Goal: Information Seeking & Learning: Check status

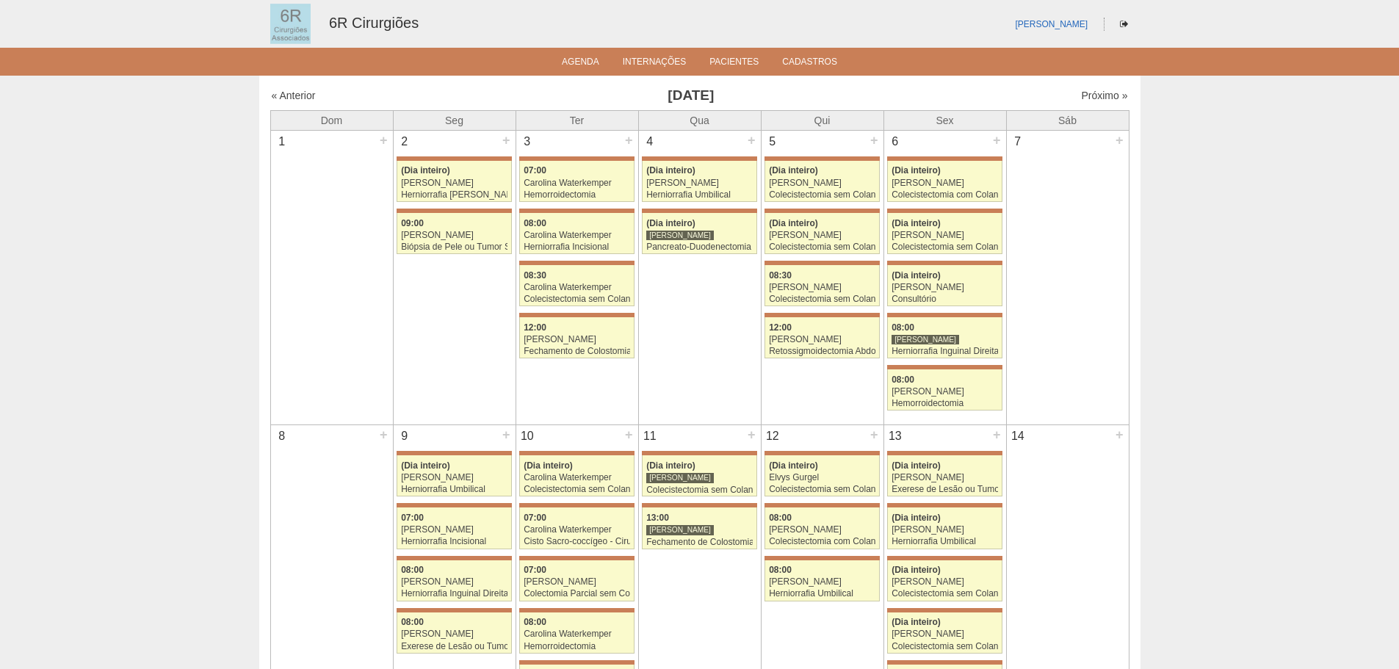
click at [1083, 88] on div "Próximo »" at bounding box center [1025, 95] width 206 height 15
click at [1083, 93] on link "Próximo »" at bounding box center [1104, 96] width 46 height 12
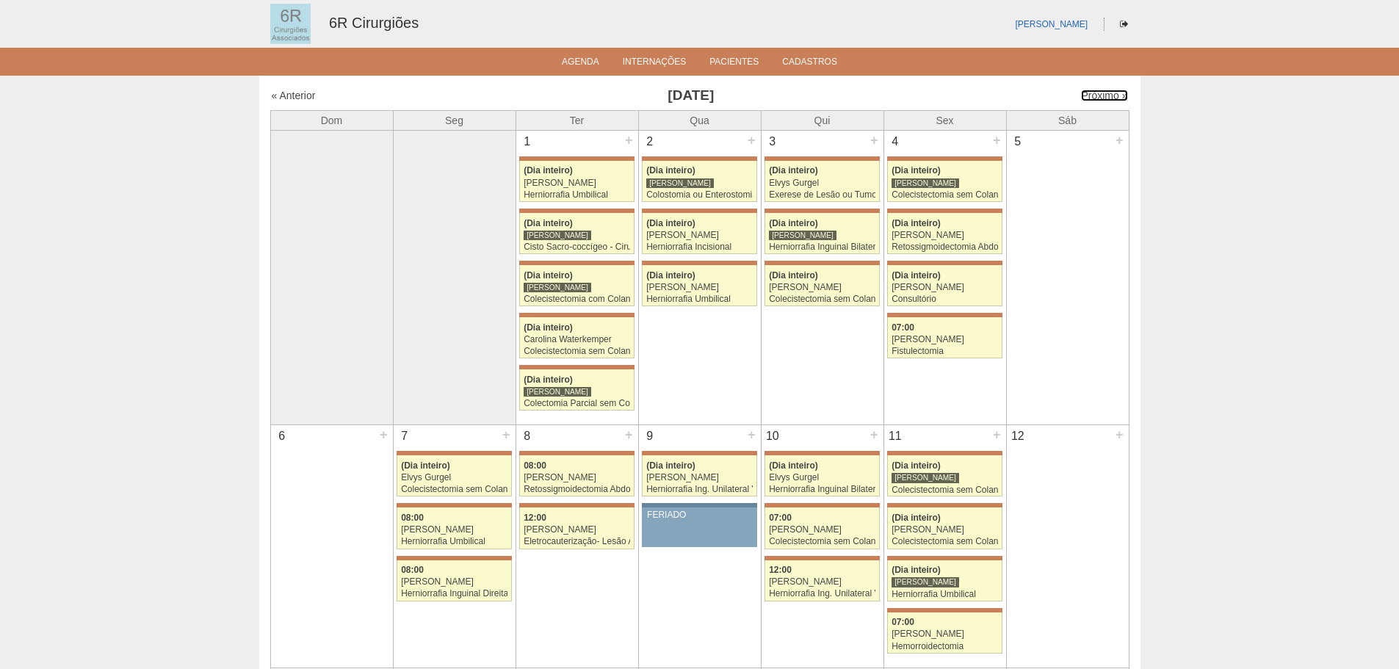
click at [1083, 93] on link "Próximo »" at bounding box center [1104, 96] width 46 height 12
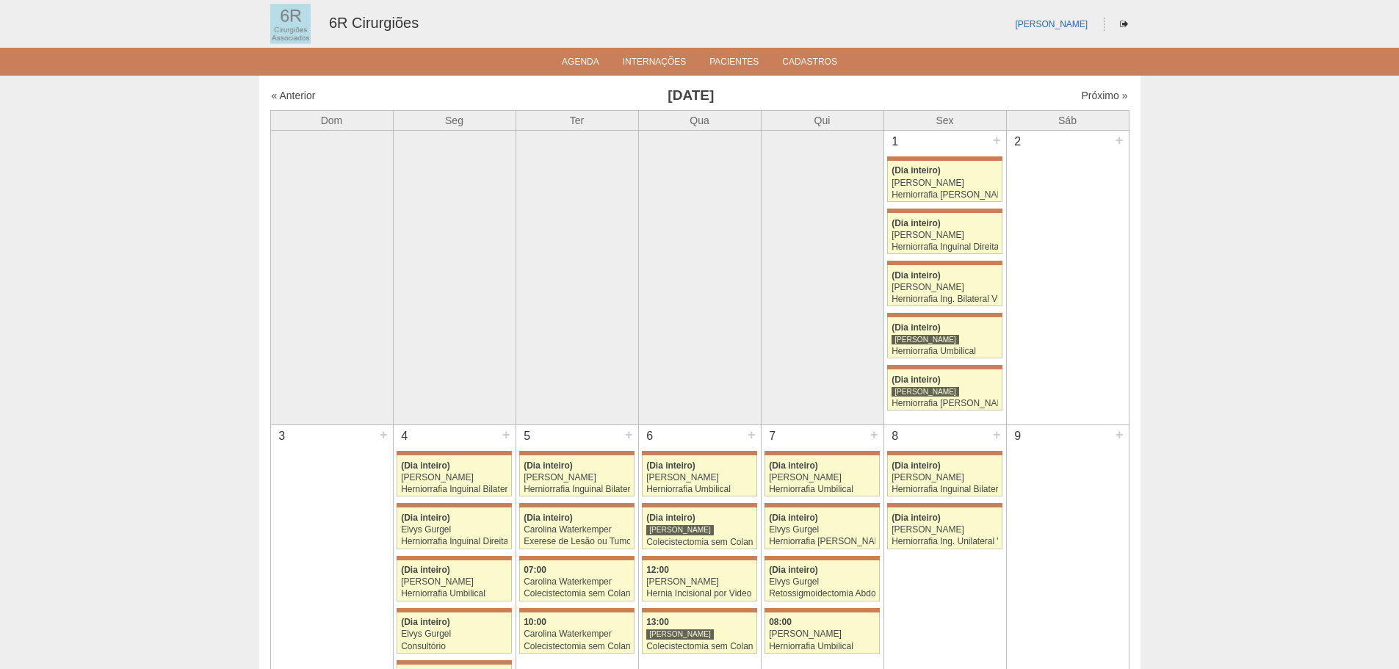
click at [1083, 93] on link "Próximo »" at bounding box center [1104, 96] width 46 height 12
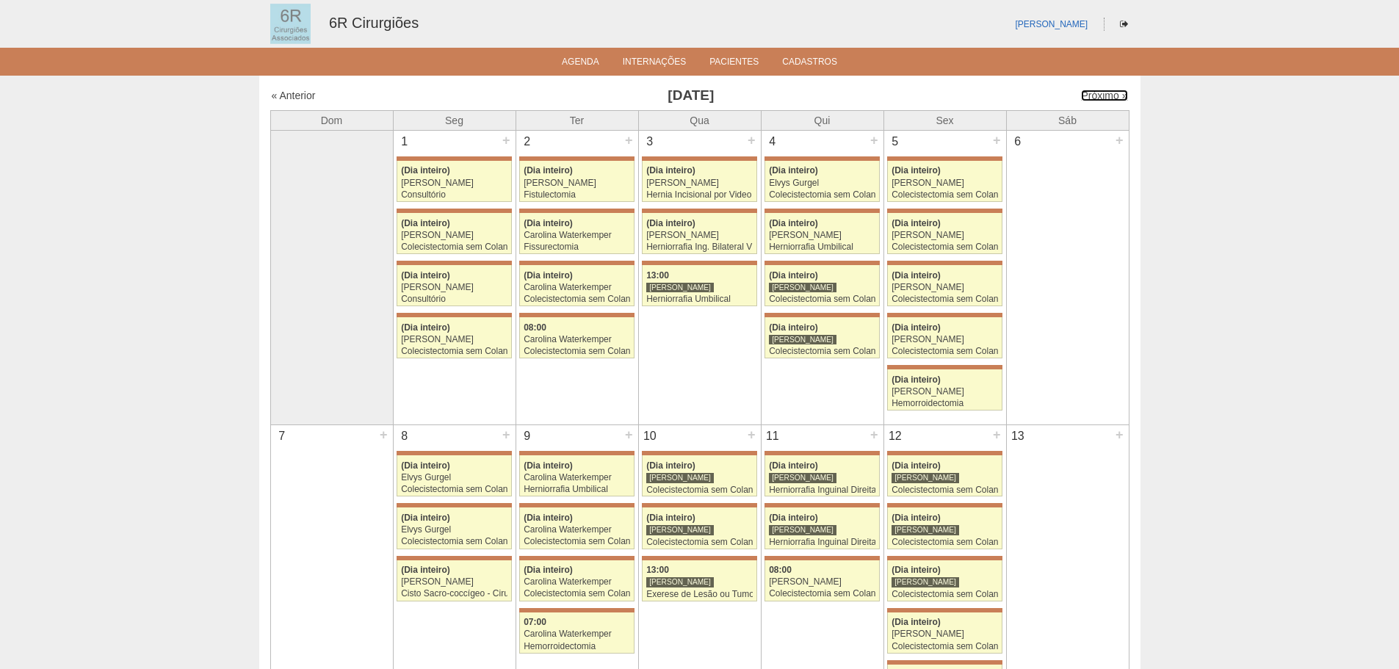
click at [1083, 93] on link "Próximo »" at bounding box center [1104, 96] width 46 height 12
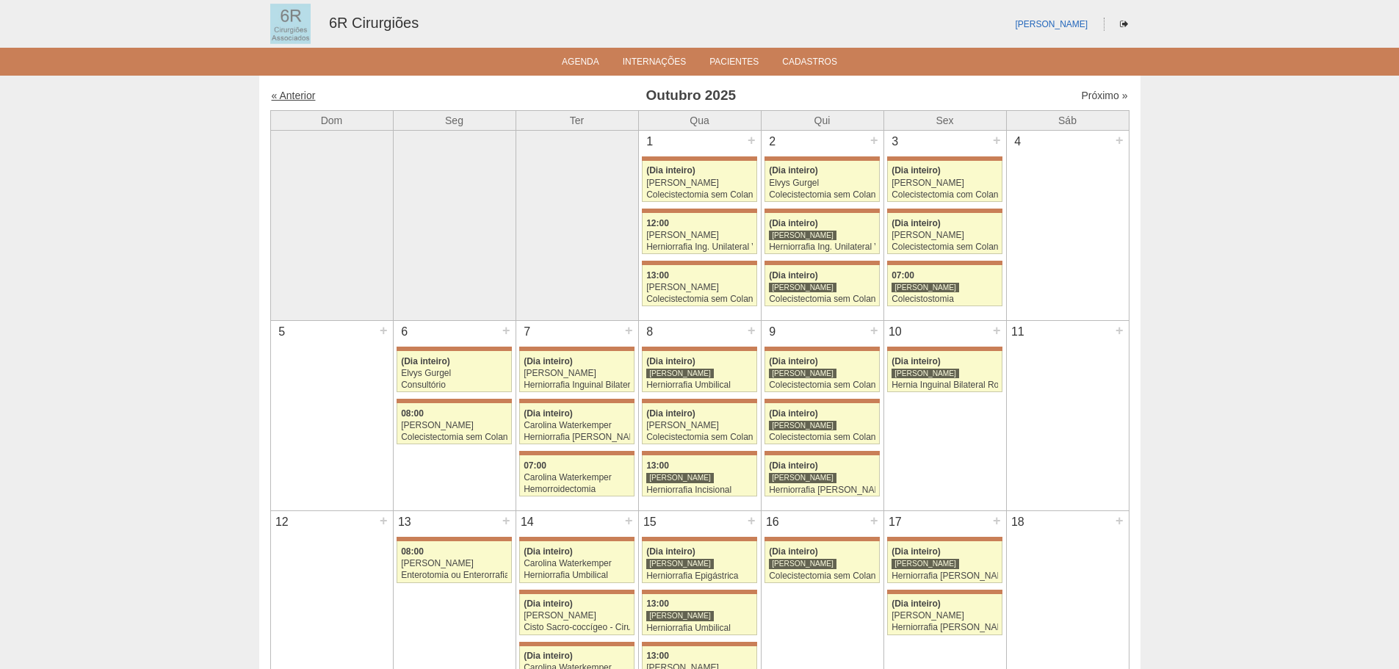
click at [291, 95] on link "« Anterior" at bounding box center [294, 96] width 44 height 12
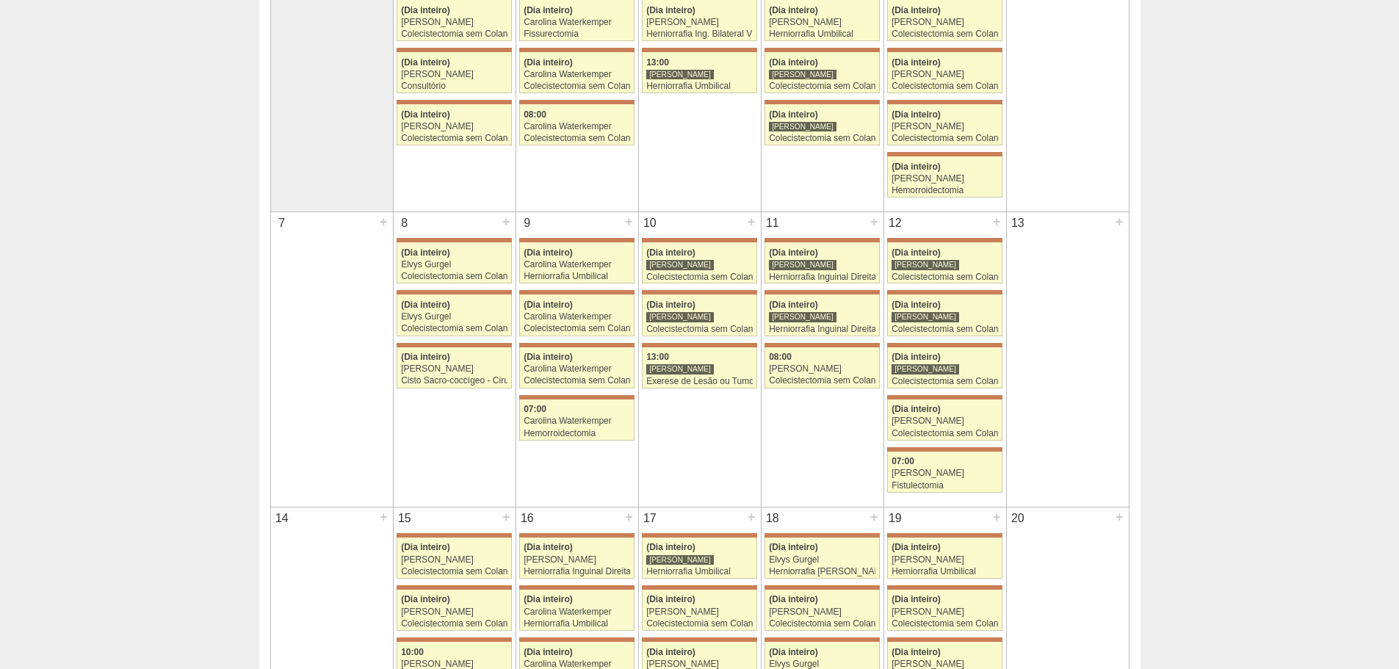
scroll to position [220, 0]
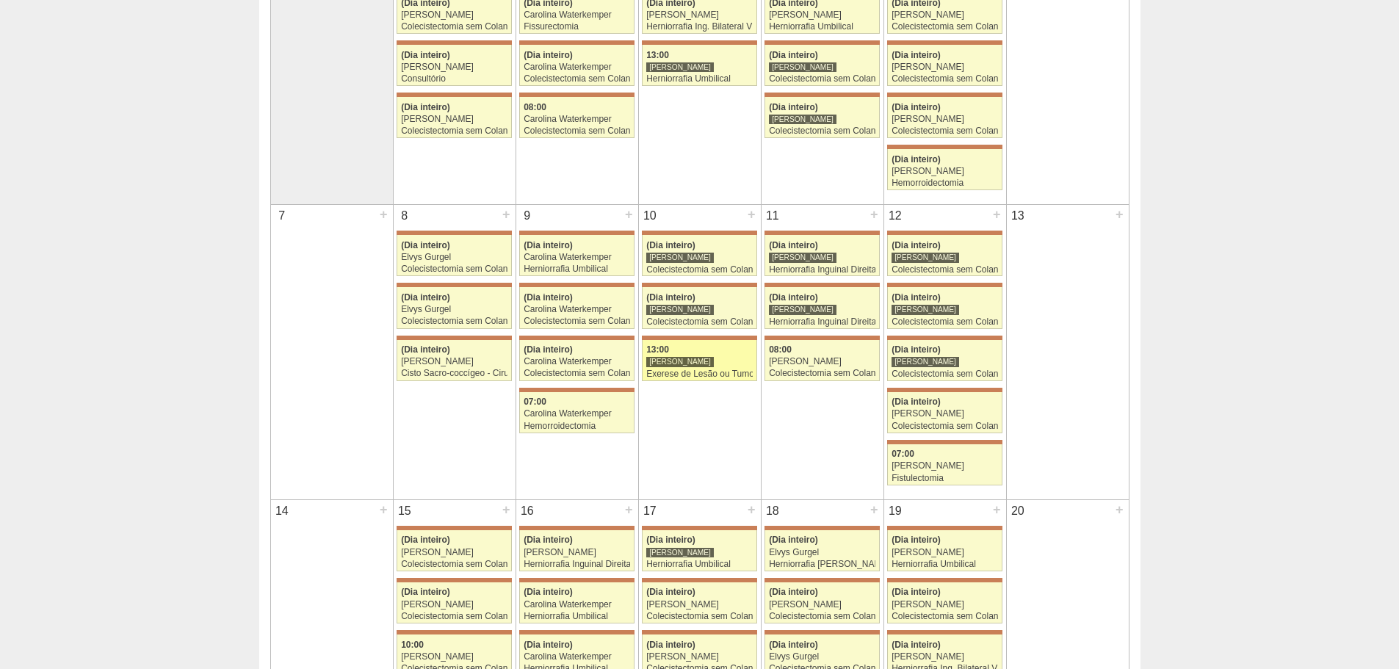
click at [722, 361] on div "[PERSON_NAME]" at bounding box center [699, 362] width 106 height 10
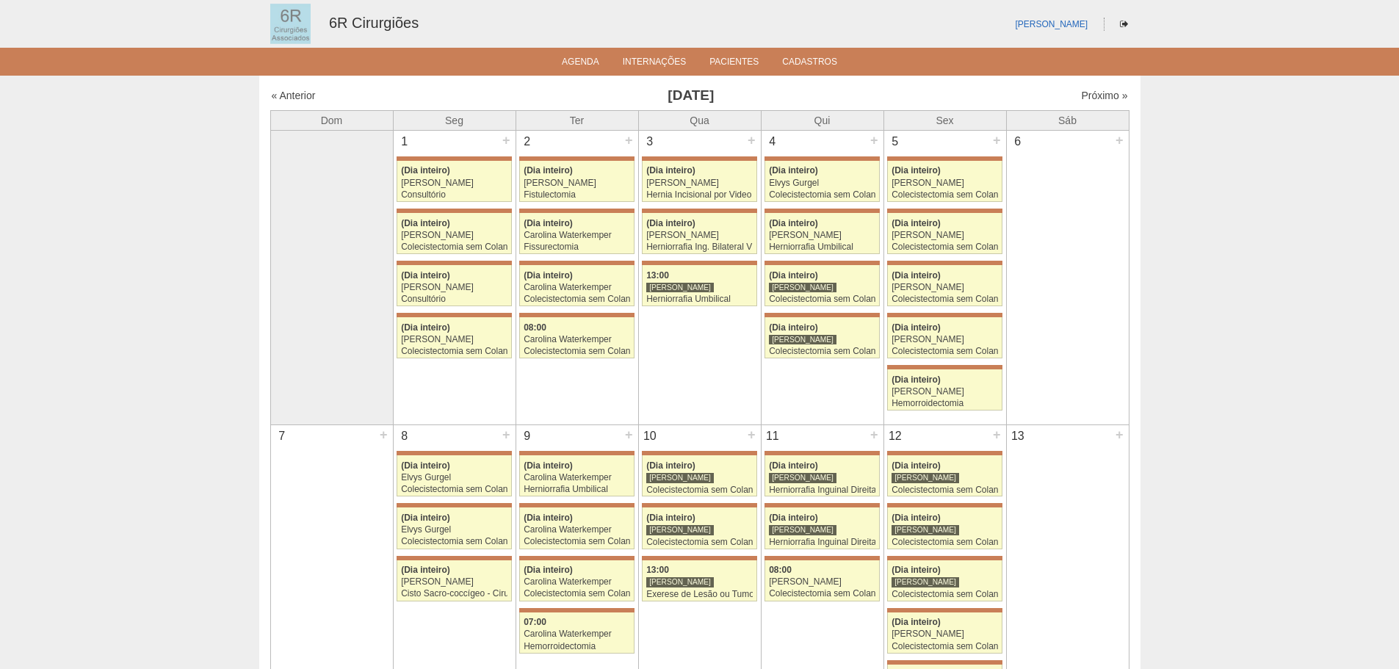
scroll to position [220, 0]
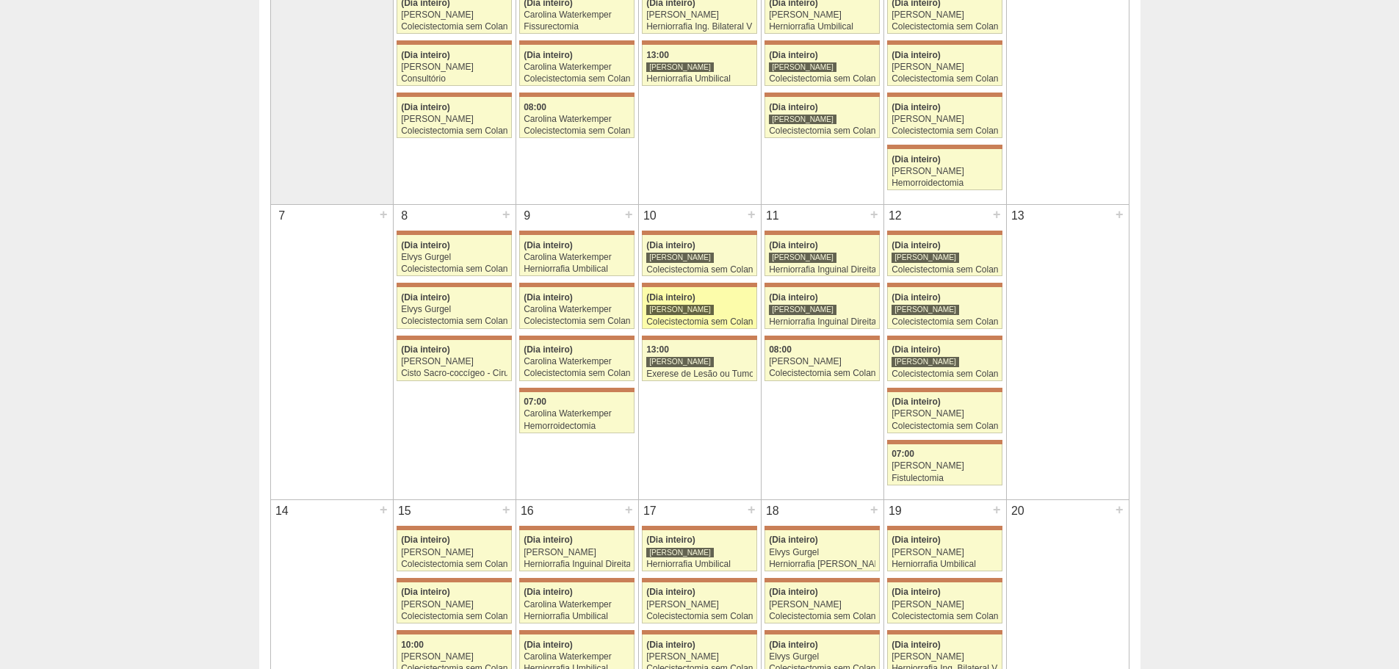
click at [695, 311] on div "[PERSON_NAME]" at bounding box center [680, 309] width 68 height 11
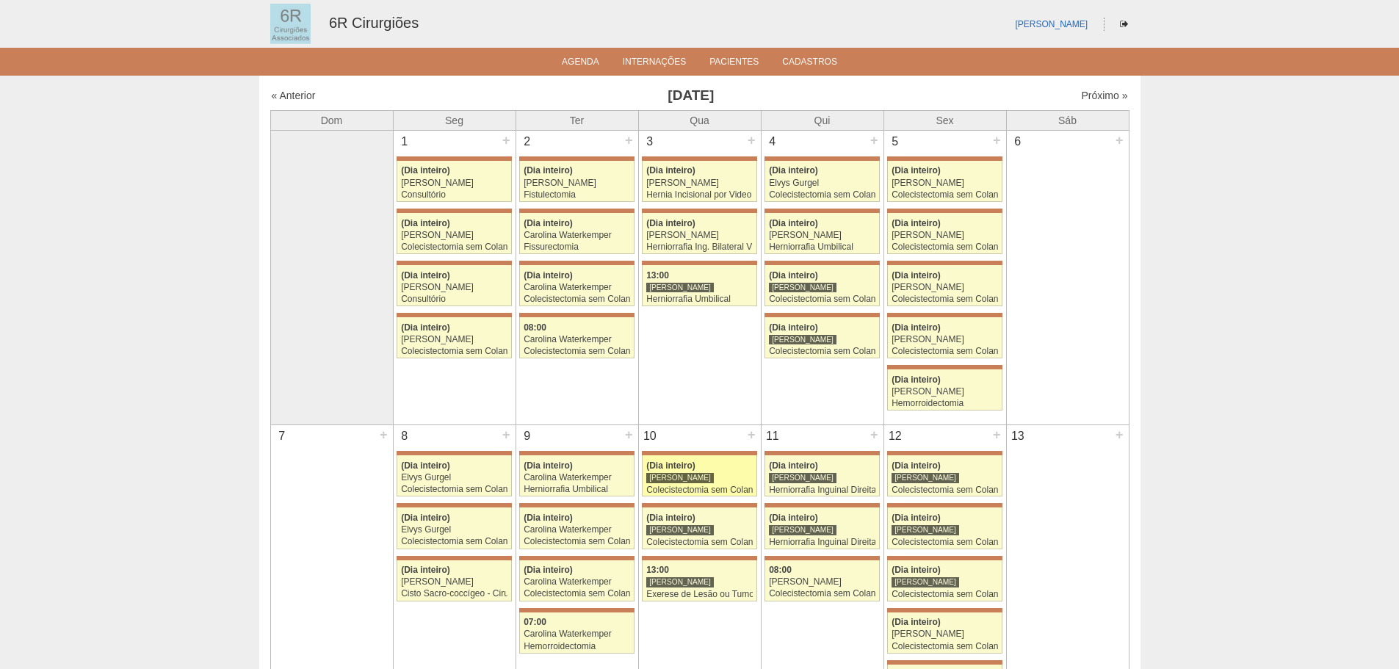
scroll to position [220, 0]
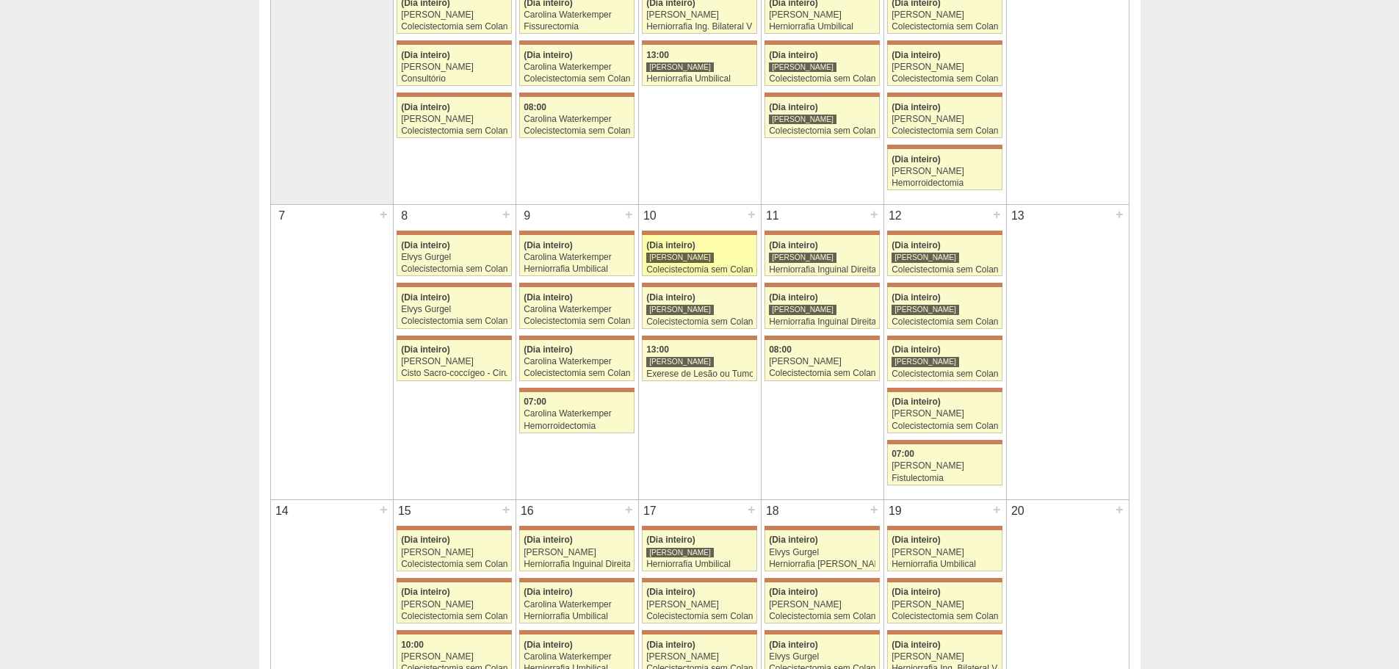
click at [711, 272] on div "Colecistectomia sem Colangiografia VL" at bounding box center [699, 270] width 106 height 10
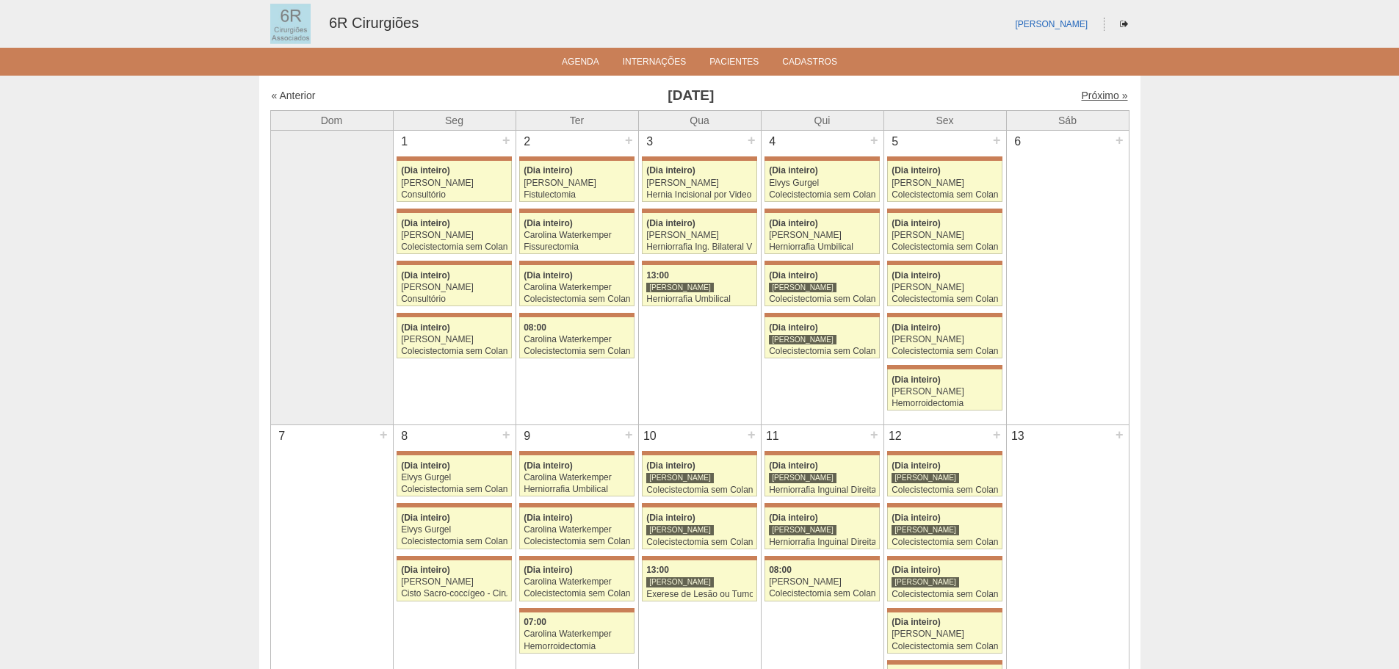
click at [1084, 90] on link "Próximo »" at bounding box center [1104, 96] width 46 height 12
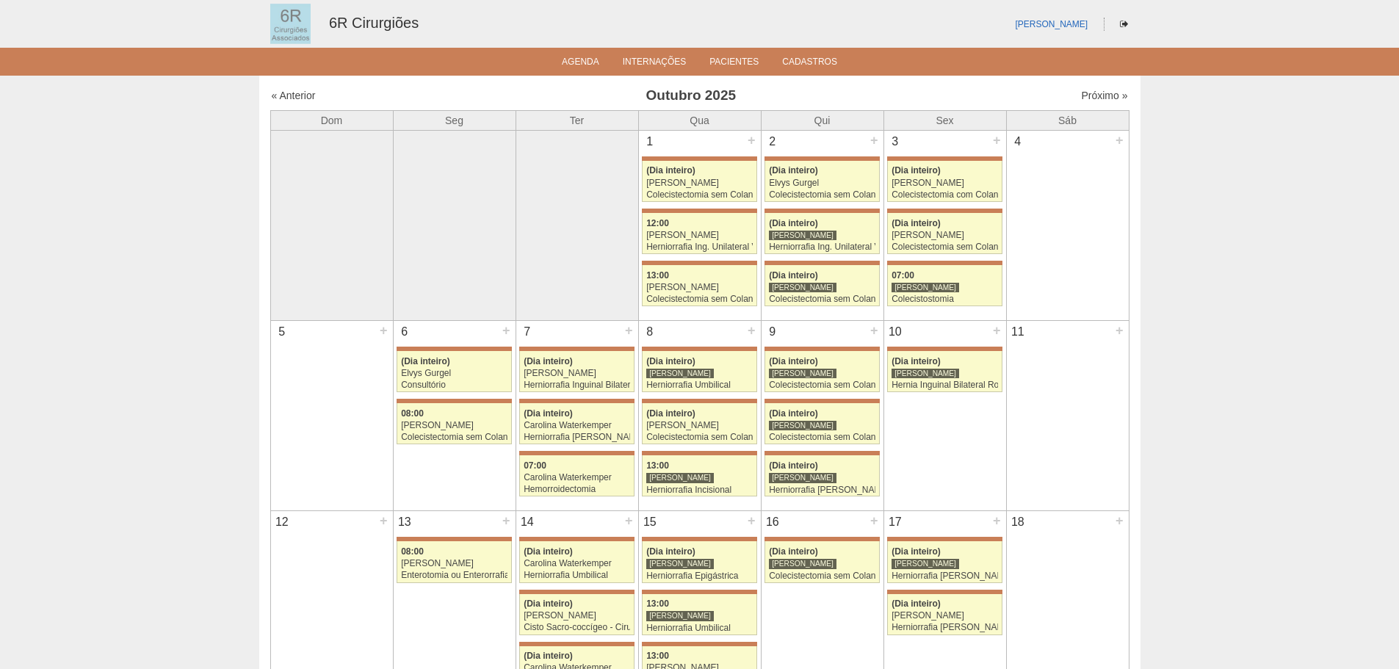
click at [267, 95] on div "Cirurgias « Anterior Outubro 2025 Próximo » Dom Seg Ter Qua Qui Sex Sáb" at bounding box center [699, 597] width 881 height 1042
click at [304, 95] on link "« Anterior" at bounding box center [294, 96] width 44 height 12
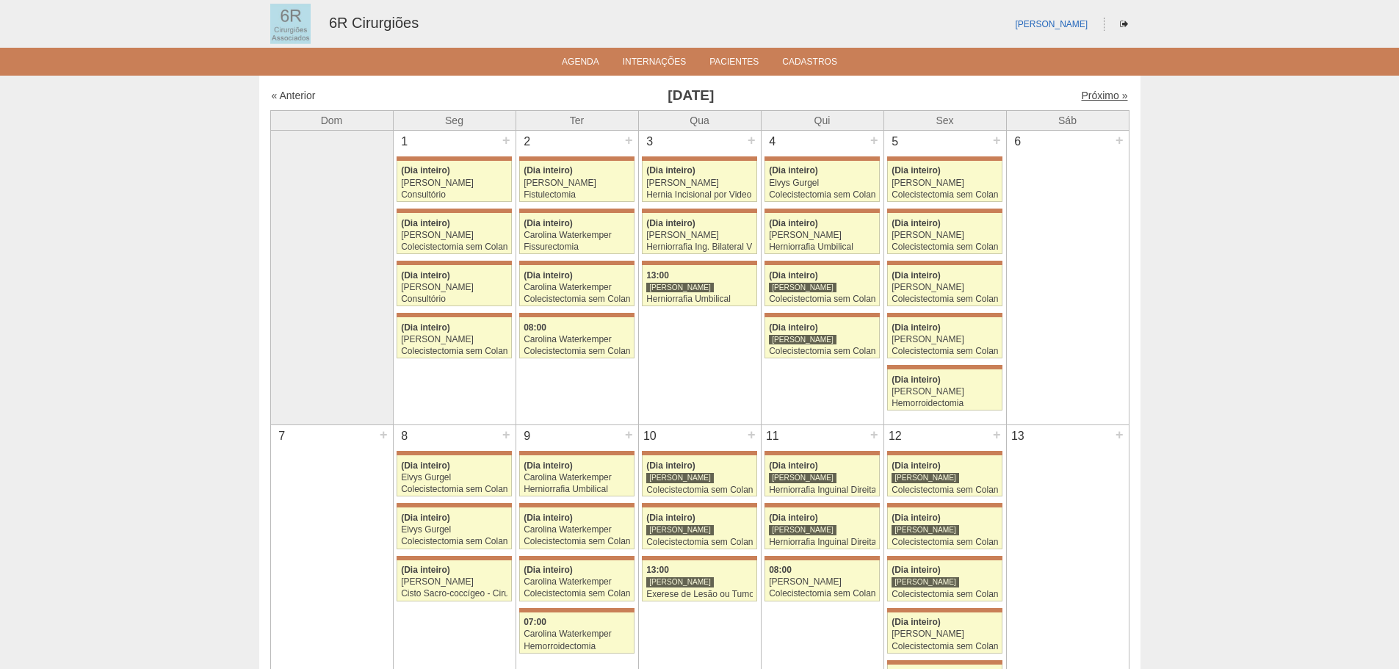
click at [1082, 93] on link "Próximo »" at bounding box center [1104, 96] width 46 height 12
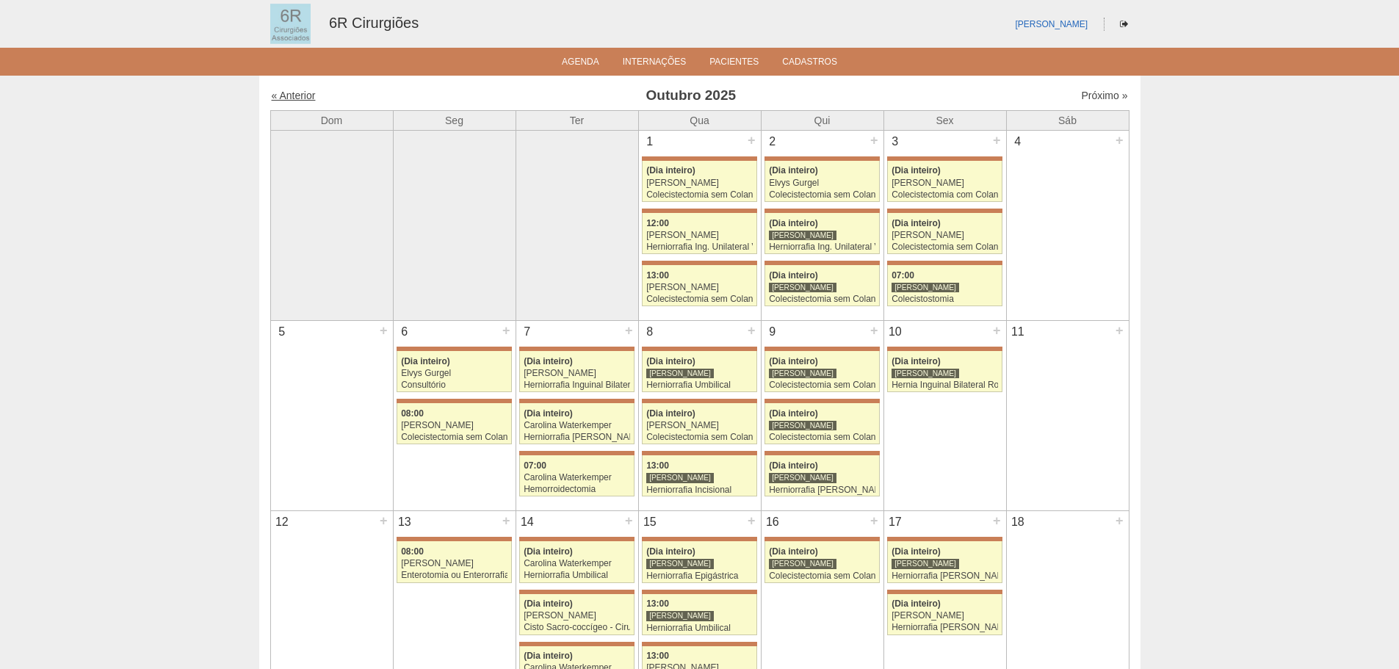
click at [287, 94] on link "« Anterior" at bounding box center [294, 96] width 44 height 12
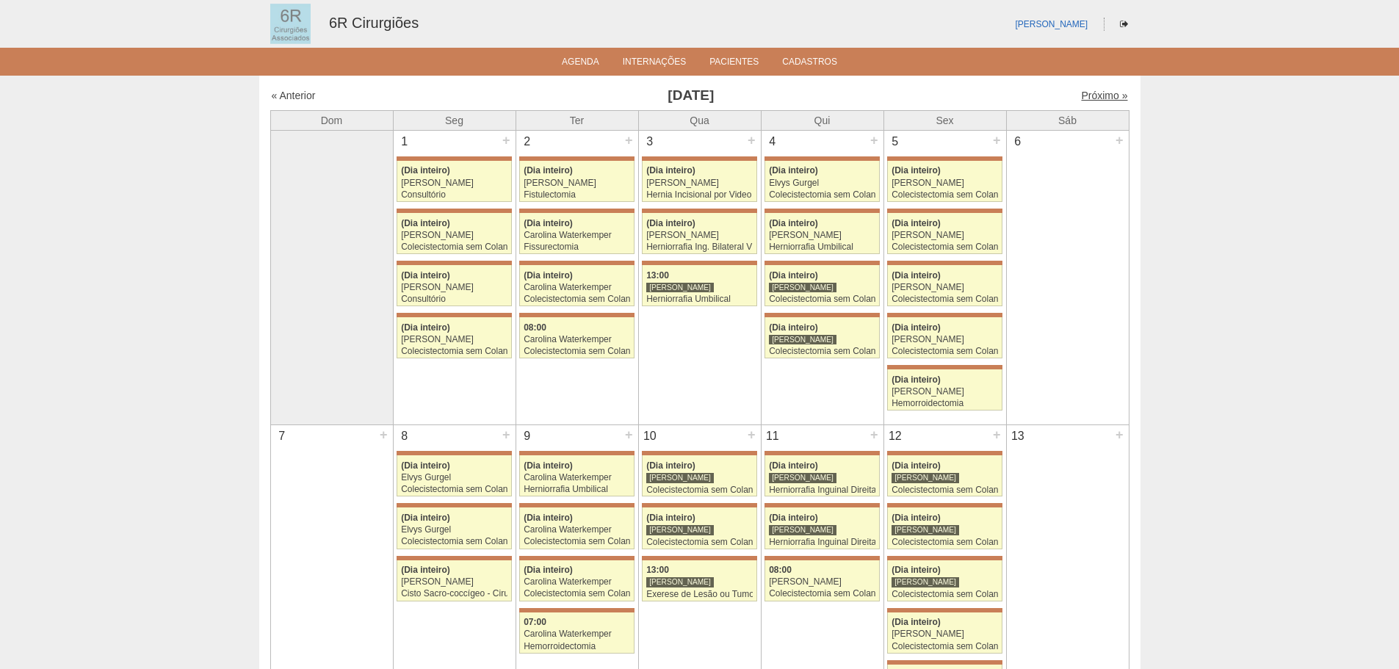
click at [1092, 98] on link "Próximo »" at bounding box center [1104, 96] width 46 height 12
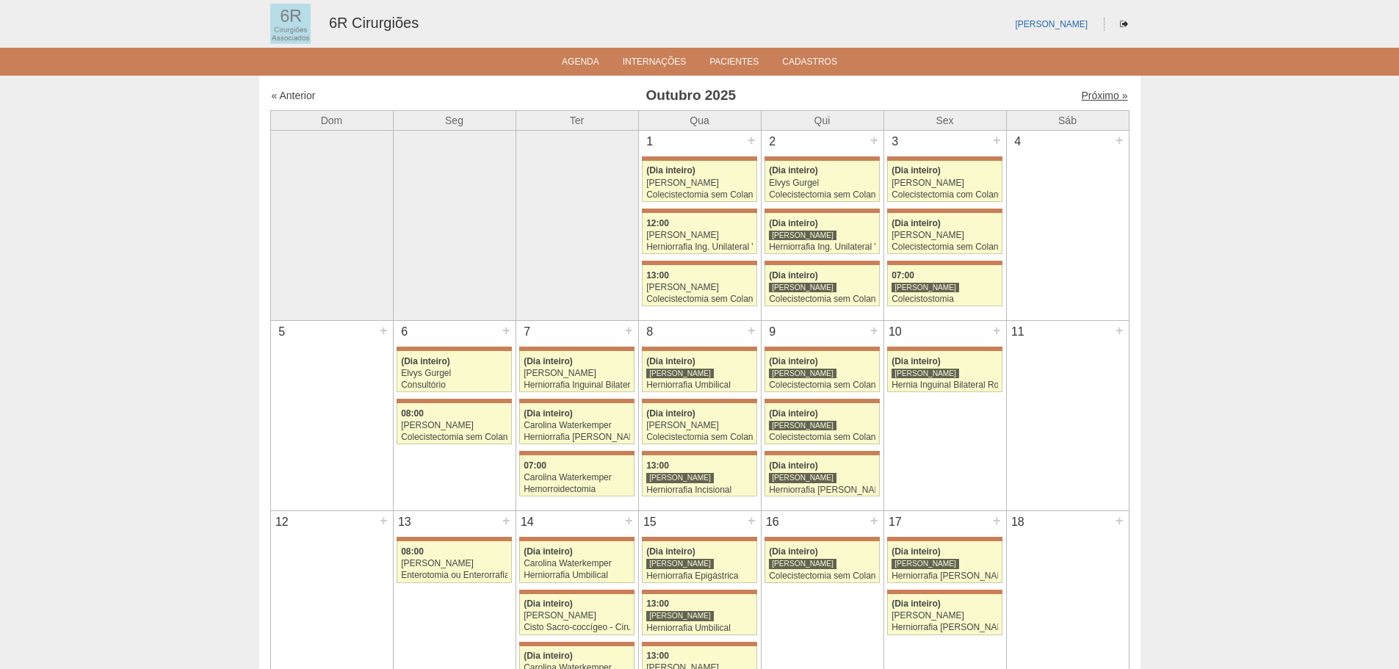
click at [1081, 98] on link "Próximo »" at bounding box center [1104, 96] width 46 height 12
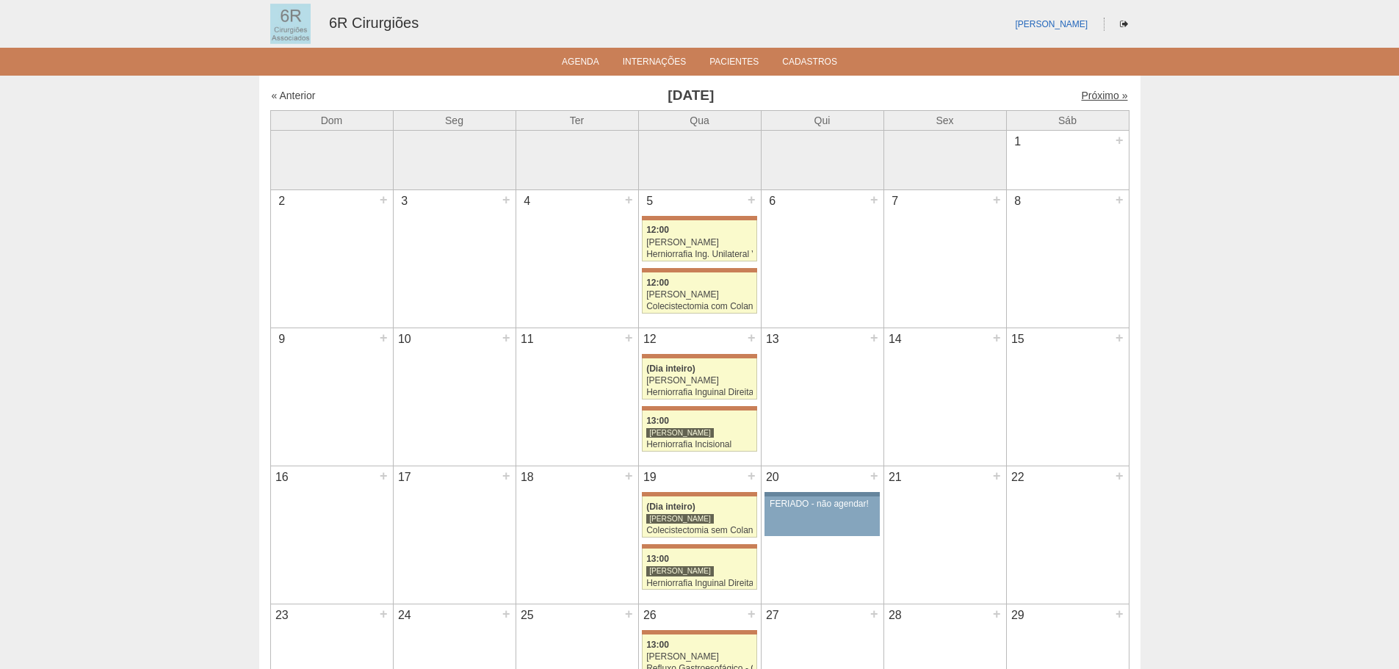
click at [1084, 95] on link "Próximo »" at bounding box center [1104, 96] width 46 height 12
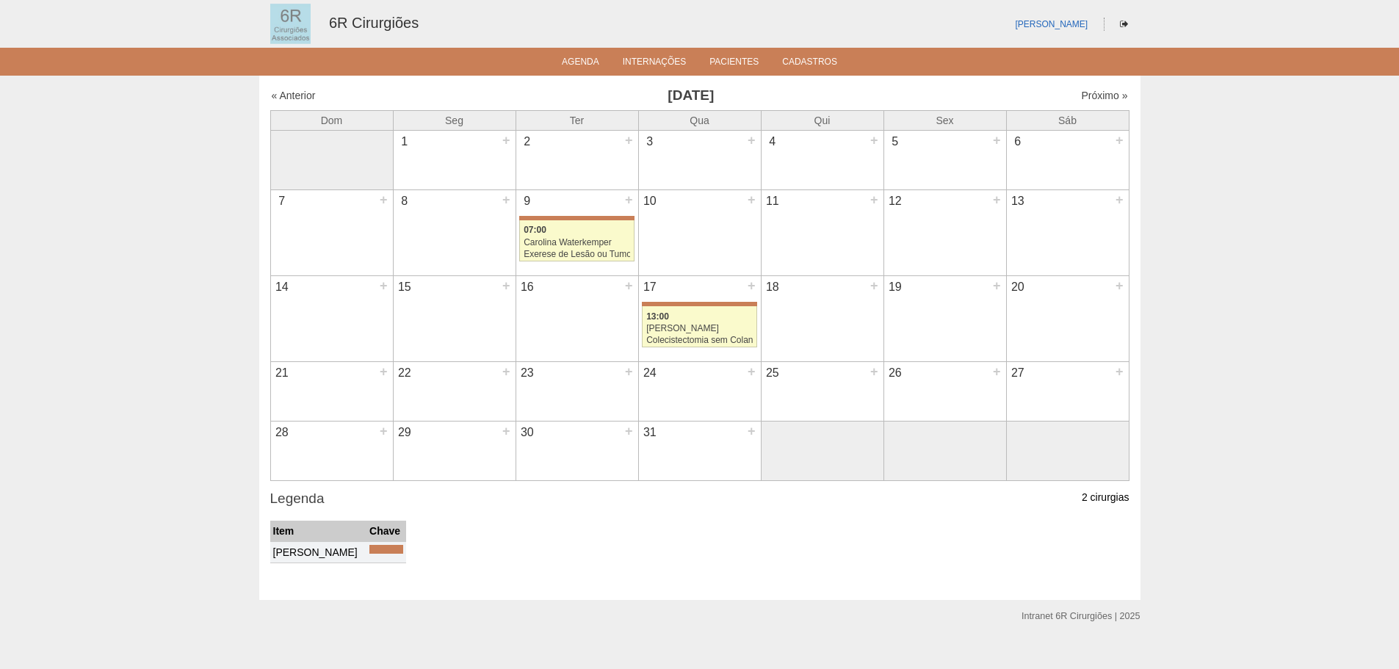
click at [302, 104] on div "« Anterior [DATE] Próximo »" at bounding box center [699, 98] width 859 height 23
click at [296, 96] on link "« Anterior" at bounding box center [294, 96] width 44 height 12
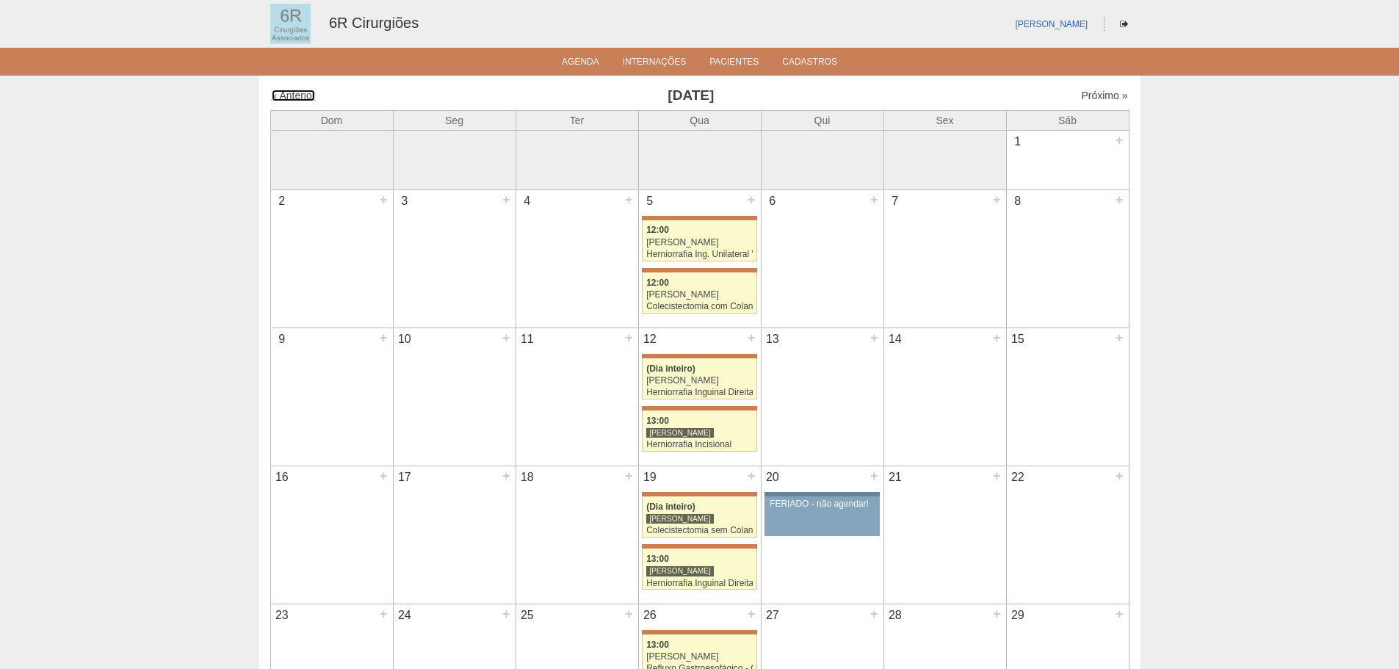
click at [296, 96] on link "« Anterior" at bounding box center [294, 96] width 44 height 12
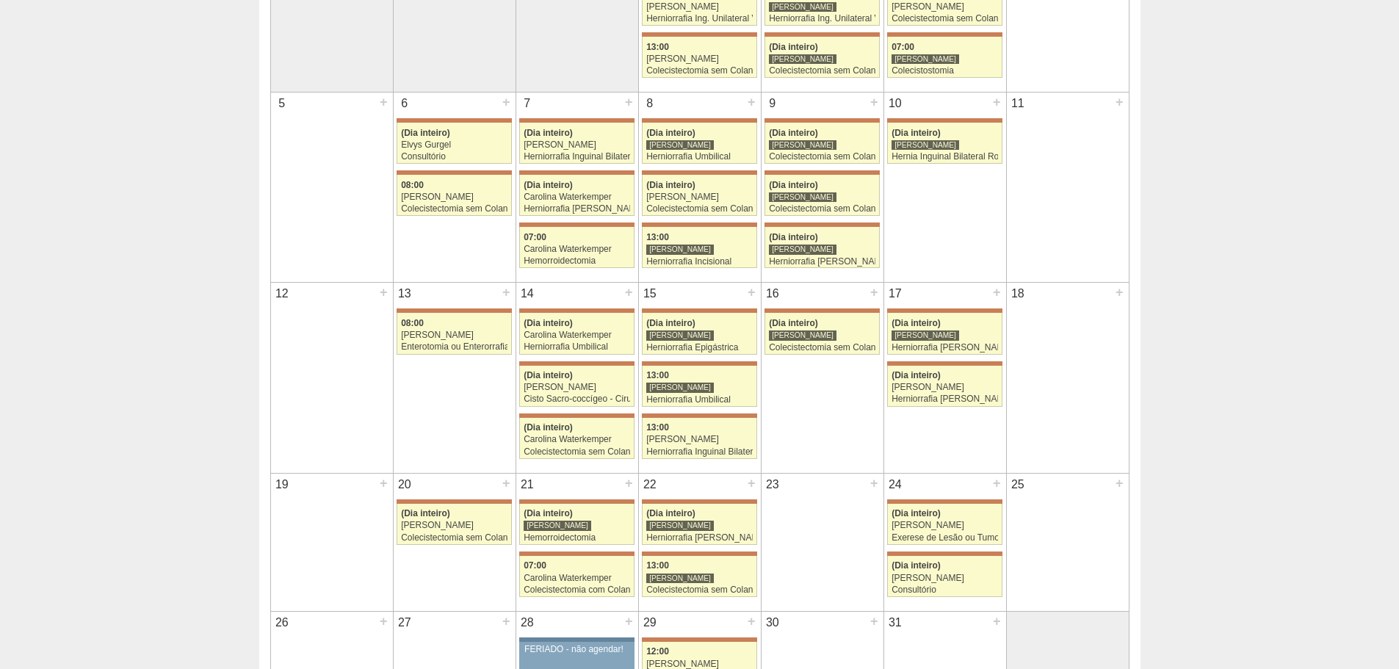
scroll to position [294, 0]
